Goal: Check status

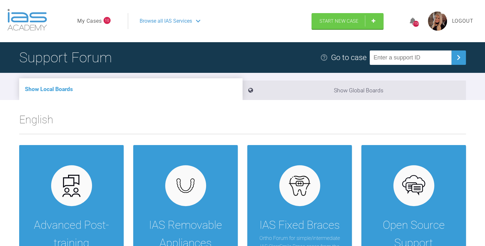
click at [94, 23] on link "My Cases" at bounding box center [89, 21] width 25 height 8
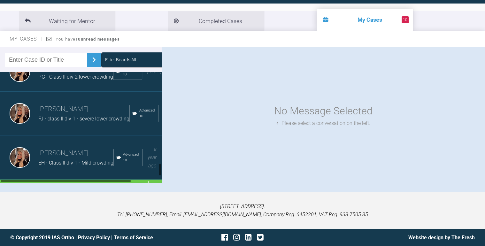
scroll to position [766, 0]
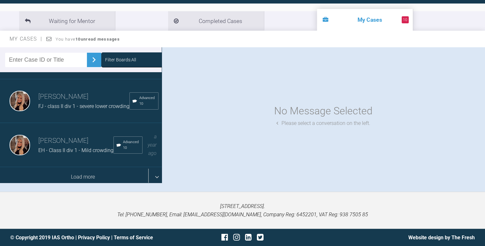
click at [72, 169] on div "Load more" at bounding box center [82, 177] width 165 height 20
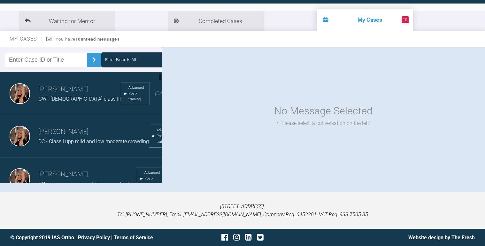
scroll to position [0, 0]
